Goal: Transaction & Acquisition: Purchase product/service

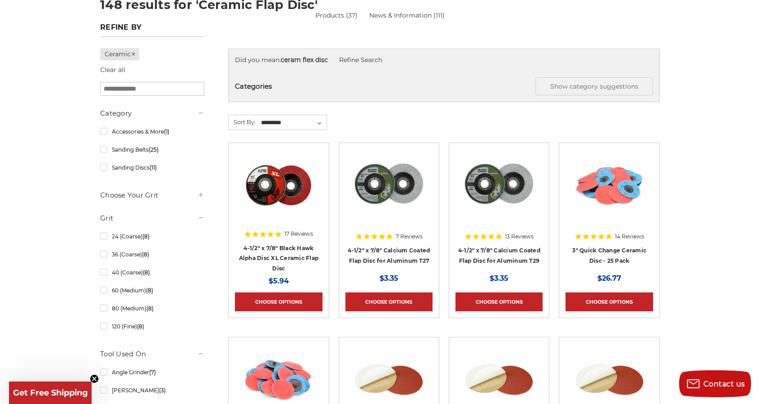
scroll to position [112, 0]
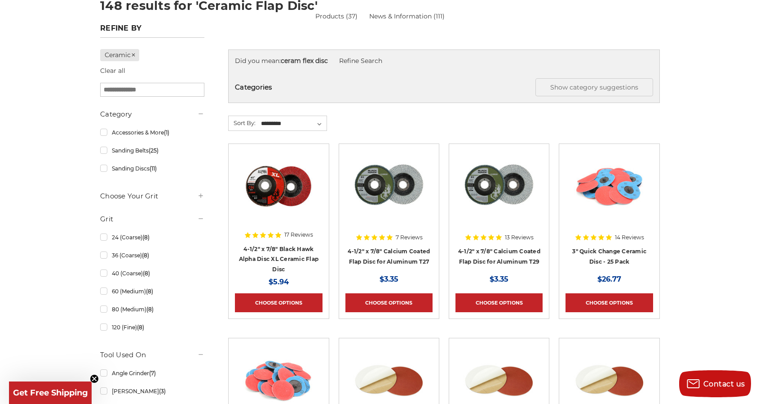
drag, startPoint x: 290, startPoint y: 246, endPoint x: 316, endPoint y: 251, distance: 26.5
click at [316, 251] on h4 "4-1/2" x 7/8" Black Hawk Alpha Disc XL Ceramic Flap Disc" at bounding box center [278, 259] width 87 height 31
drag, startPoint x: 293, startPoint y: 241, endPoint x: 290, endPoint y: 254, distance: 13.3
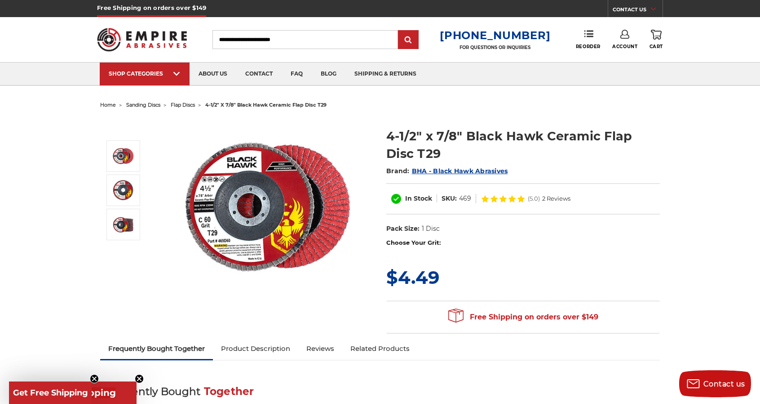
scroll to position [45, 0]
